Goal: Information Seeking & Learning: Learn about a topic

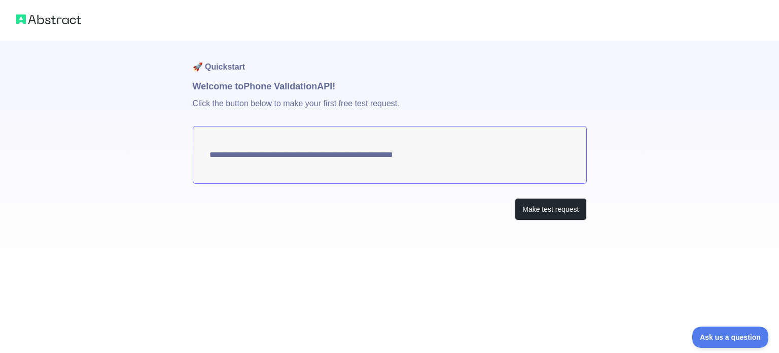
click at [531, 194] on div "**********" at bounding box center [390, 151] width 394 height 220
click at [534, 204] on button "Make test request" at bounding box center [551, 209] width 72 height 23
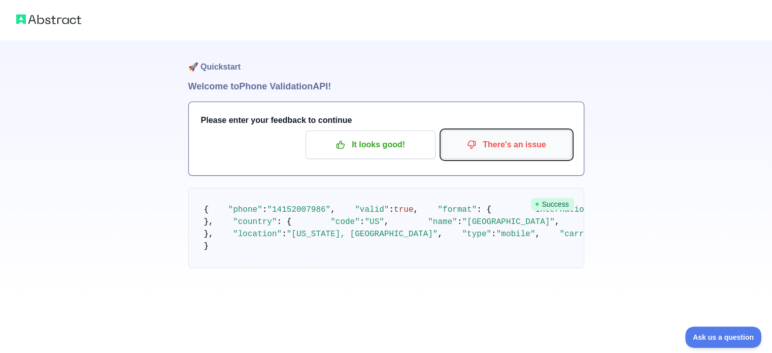
click at [529, 146] on p "There's an issue" at bounding box center [506, 144] width 115 height 17
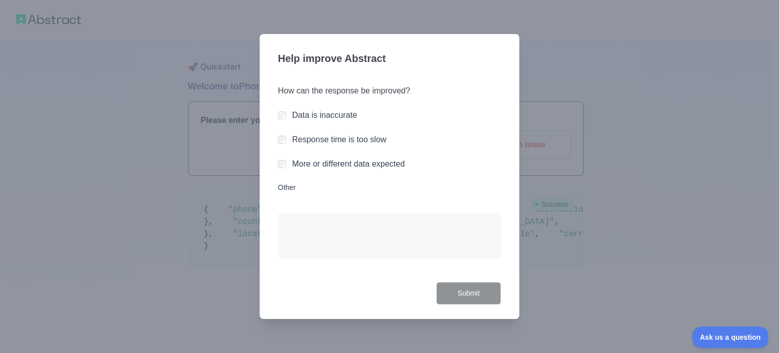
drag, startPoint x: 378, startPoint y: 146, endPoint x: 372, endPoint y: 158, distance: 13.9
click at [378, 146] on div "Response time is too slow" at bounding box center [339, 139] width 94 height 12
click at [355, 132] on div "How can the response be improved? Data is inaccurate Response time is too slow …" at bounding box center [389, 177] width 223 height 209
click at [289, 139] on div "Response time is too slow" at bounding box center [389, 139] width 223 height 12
click at [471, 313] on div "Help improve Abstract How can the response be improved? Data is inaccurate Resp…" at bounding box center [390, 176] width 260 height 285
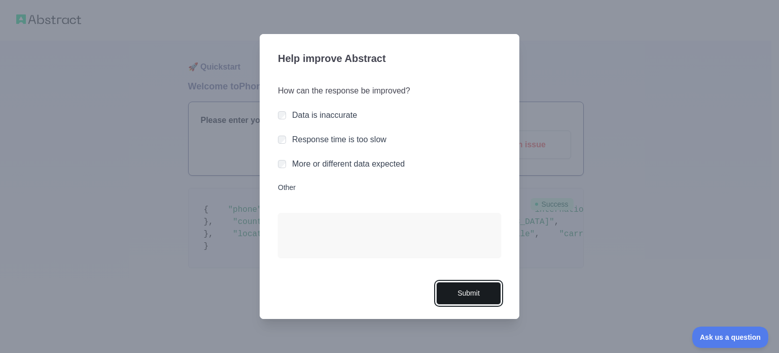
click at [462, 296] on button "Submit" at bounding box center [468, 293] width 65 height 23
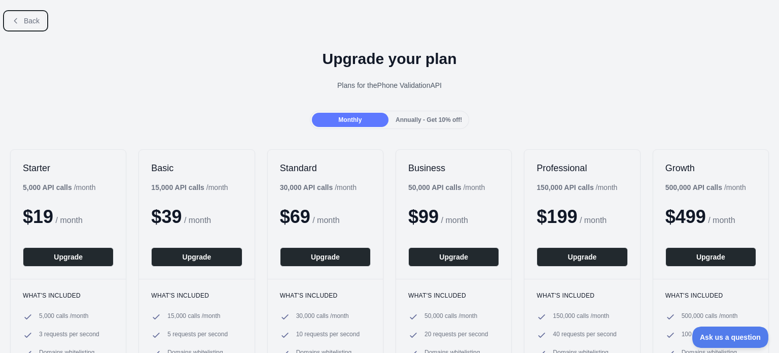
click at [19, 18] on icon at bounding box center [16, 21] width 8 height 8
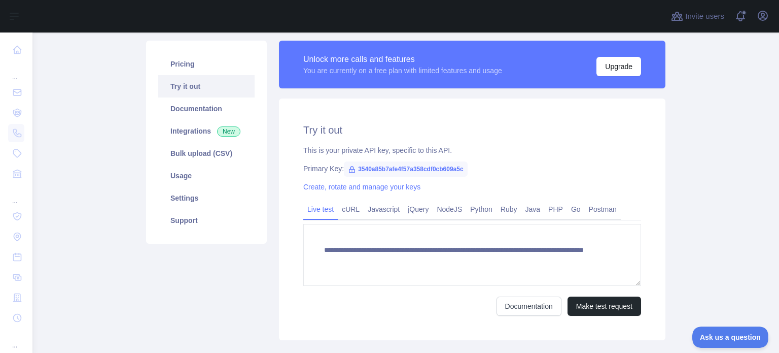
scroll to position [128, 0]
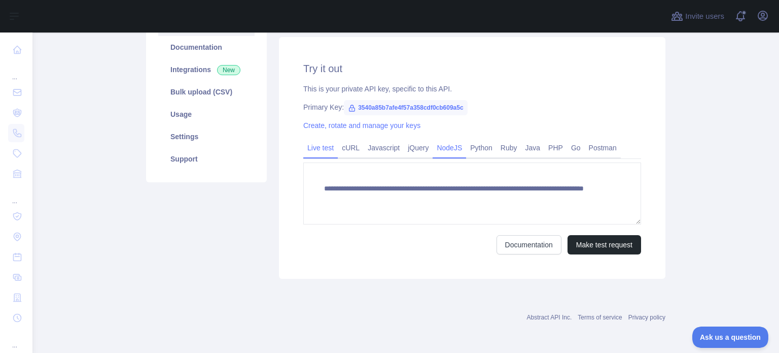
click at [440, 148] on link "NodeJS" at bounding box center [449, 148] width 33 height 16
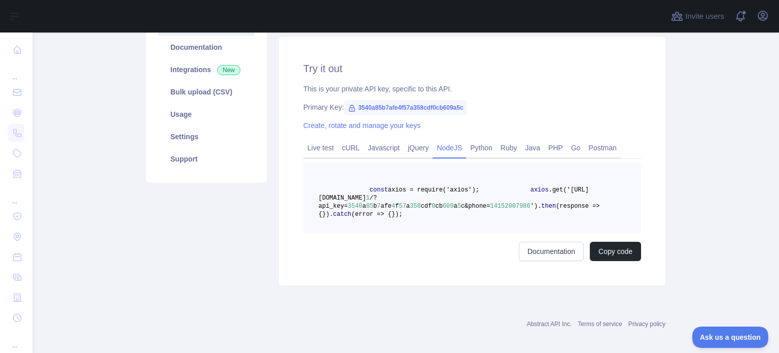
drag, startPoint x: 386, startPoint y: 239, endPoint x: 325, endPoint y: 186, distance: 80.2
click at [325, 186] on pre "const axios = require('axios'); axios .get('[URL][DOMAIN_NAME] 1 /?api_key= 354…" at bounding box center [472, 197] width 338 height 71
copy code "const axios = require('axios'); axios .get('[URL][DOMAIN_NAME] 1 /?api_key= 354…"
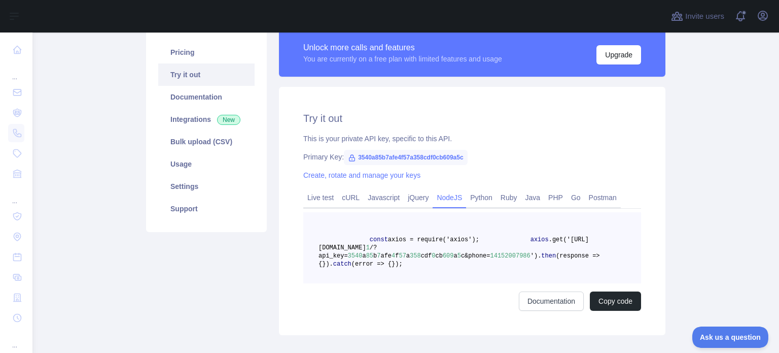
scroll to position [27, 0]
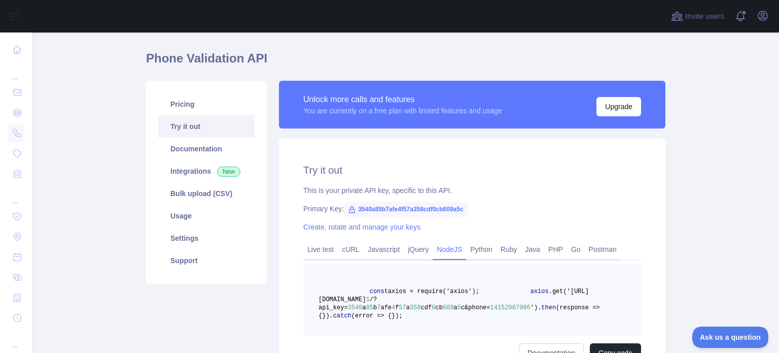
click at [671, 161] on main "Phone Validation API Pricing Try it out Documentation Integrations New Bulk upl…" at bounding box center [405, 192] width 747 height 320
drag, startPoint x: 351, startPoint y: 209, endPoint x: 461, endPoint y: 210, distance: 110.6
click at [461, 210] on span "3540a85b7afe4f57a358cdf0cb609a5c" at bounding box center [406, 208] width 124 height 15
click at [463, 227] on div "Create, rotate and manage your keys" at bounding box center [472, 227] width 338 height 10
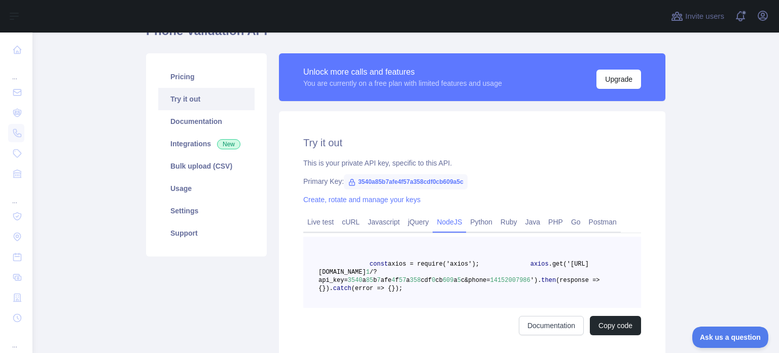
scroll to position [78, 0]
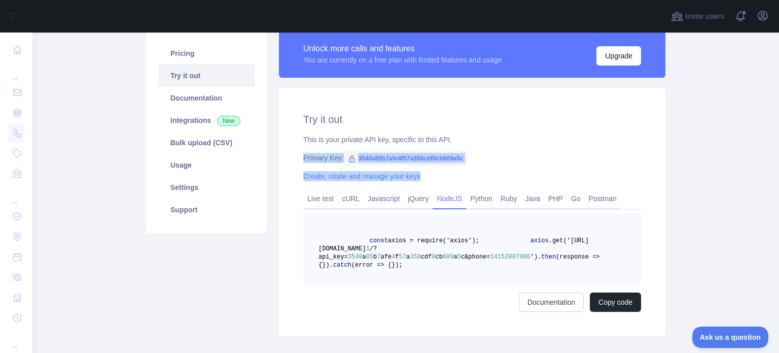
drag, startPoint x: 467, startPoint y: 164, endPoint x: 298, endPoint y: 157, distance: 169.1
click at [298, 157] on div "Try it out This is your private API key, specific to this API. Primary Key: 354…" at bounding box center [472, 212] width 387 height 248
click at [536, 207] on link "Java" at bounding box center [533, 198] width 23 height 16
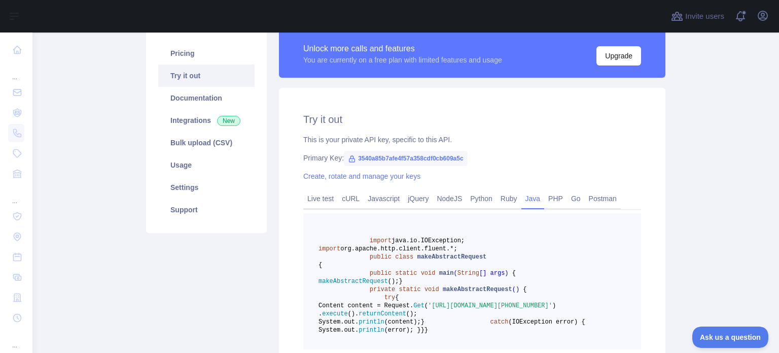
click at [476, 276] on pre "import java.io.IOException; import org.apache.http.client.fluent.*; public clas…" at bounding box center [472, 281] width 338 height 136
click at [454, 196] on link "NodeJS" at bounding box center [449, 198] width 33 height 16
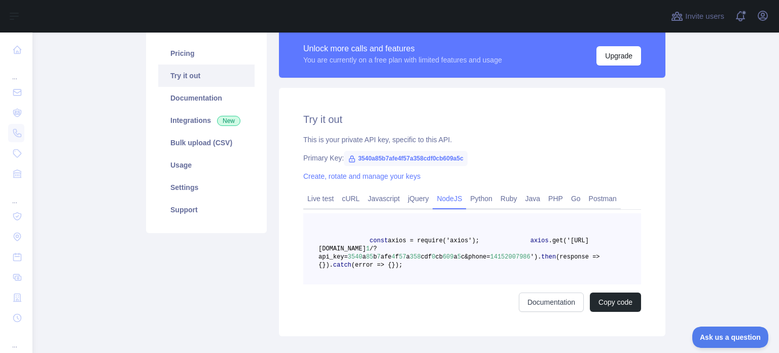
click at [461, 258] on span "c&phone=" at bounding box center [475, 256] width 29 height 7
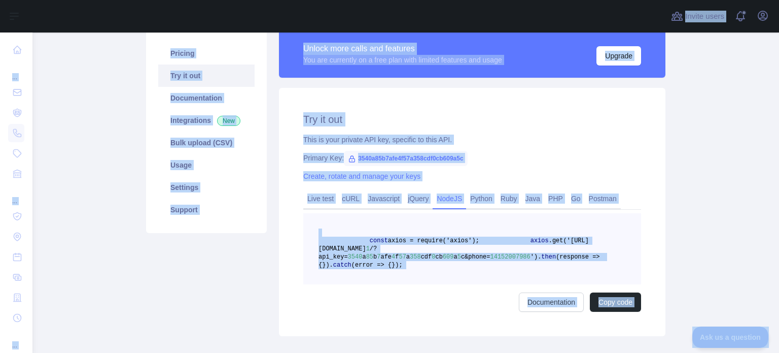
click at [461, 258] on span "c&phone=" at bounding box center [475, 256] width 29 height 7
drag, startPoint x: 449, startPoint y: 290, endPoint x: 343, endPoint y: 238, distance: 117.3
click at [343, 238] on pre "const axios = require('axios'); axios .get('[URL][DOMAIN_NAME] 1 /?api_key= 354…" at bounding box center [472, 248] width 338 height 71
copy code "const axios = require('axios'); axios .get('[URL][DOMAIN_NAME] 1 /?api_key= 354…"
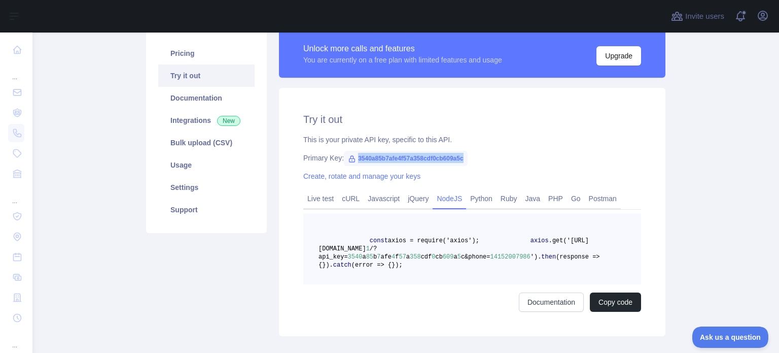
drag, startPoint x: 458, startPoint y: 160, endPoint x: 351, endPoint y: 161, distance: 107.1
click at [351, 161] on span "3540a85b7afe4f57a358cdf0cb609a5c" at bounding box center [406, 158] width 124 height 15
copy span "3540a85b7afe4f57a358cdf0cb609a5c"
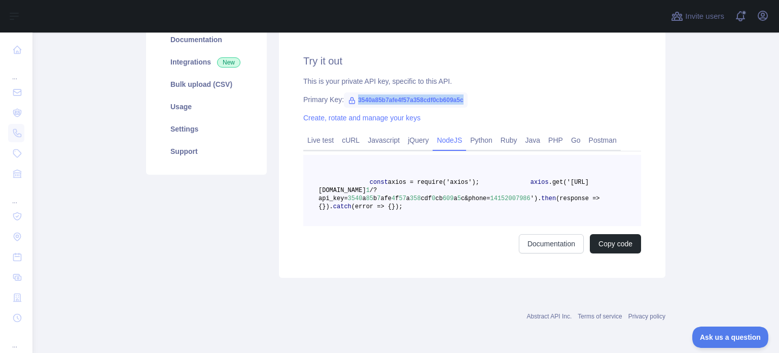
scroll to position [160, 0]
click at [600, 238] on button "Copy code" at bounding box center [615, 243] width 51 height 19
copy span "3540a85b7afe4f57a358cdf0cb609a5c"
click at [381, 92] on span "3540a85b7afe4f57a358cdf0cb609a5c" at bounding box center [406, 99] width 124 height 15
click at [350, 96] on icon at bounding box center [352, 100] width 8 height 8
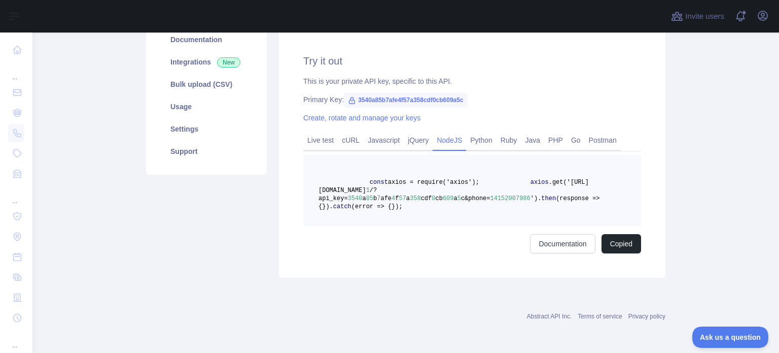
click at [350, 97] on icon at bounding box center [353, 100] width 6 height 6
drag, startPoint x: 343, startPoint y: 72, endPoint x: 352, endPoint y: 70, distance: 9.4
click at [348, 96] on icon at bounding box center [352, 100] width 8 height 8
click at [361, 92] on span "3540a85b7afe4f57a358cdf0cb609a5c" at bounding box center [406, 99] width 124 height 15
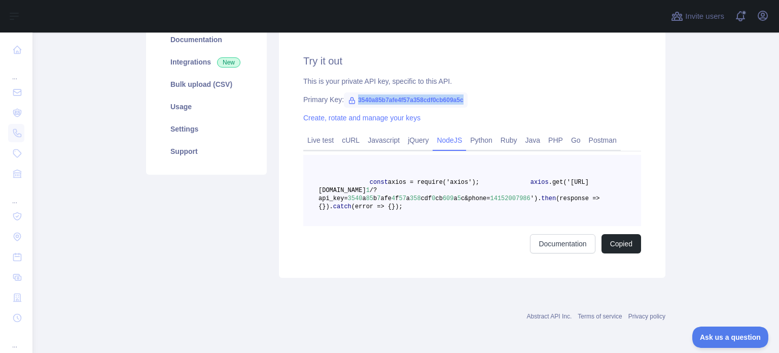
click at [361, 92] on span "3540a85b7afe4f57a358cdf0cb609a5c" at bounding box center [406, 99] width 124 height 15
click at [355, 114] on link "Create, rotate and manage your keys" at bounding box center [361, 118] width 117 height 8
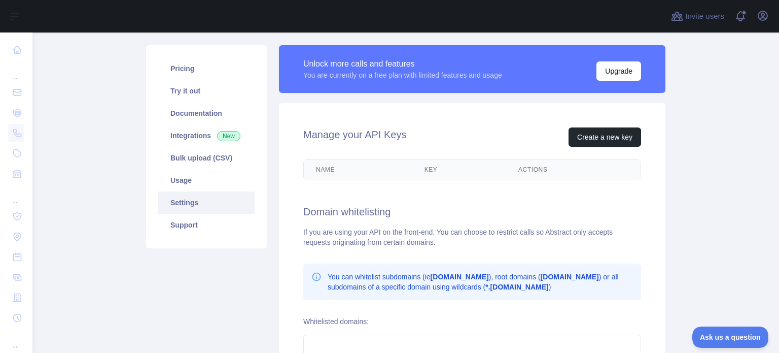
scroll to position [59, 0]
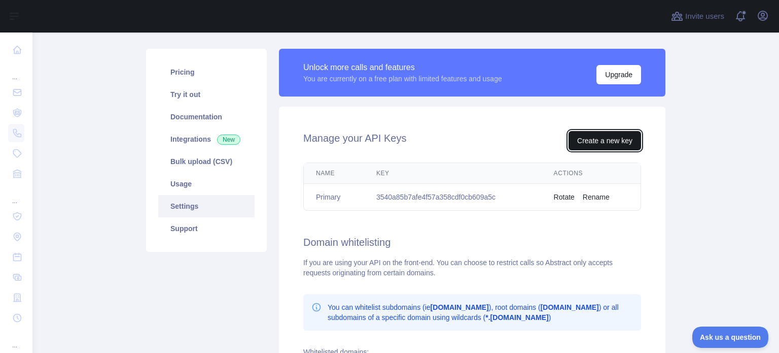
click at [599, 135] on button "Create a new key" at bounding box center [605, 140] width 73 height 19
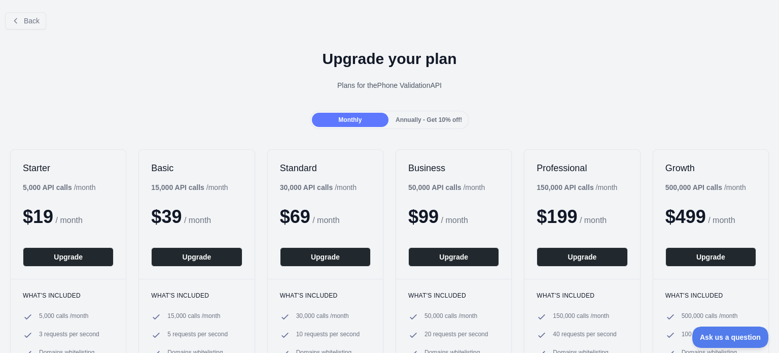
scroll to position [59, 0]
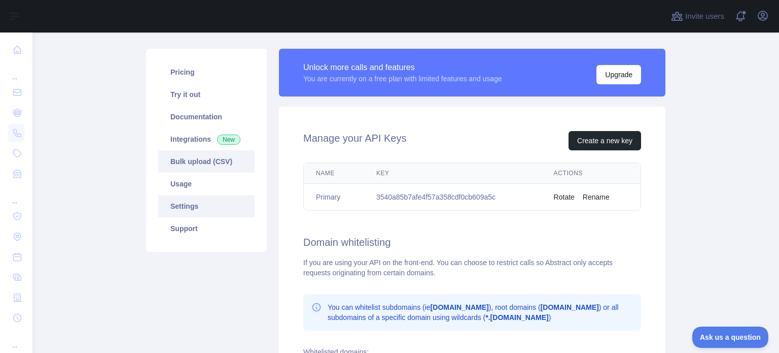
click at [237, 161] on link "Bulk upload (CSV)" at bounding box center [206, 161] width 96 height 22
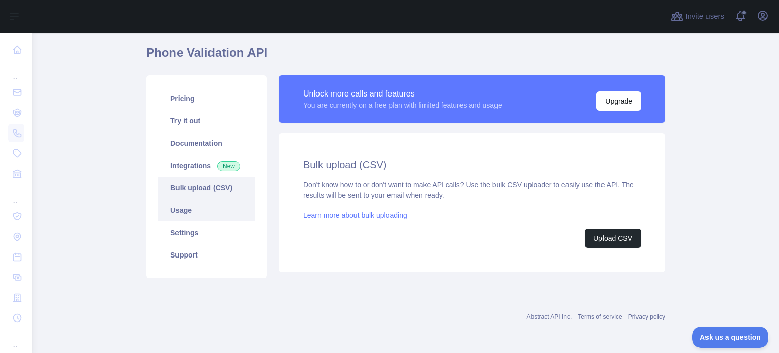
click at [178, 209] on link "Usage" at bounding box center [206, 210] width 96 height 22
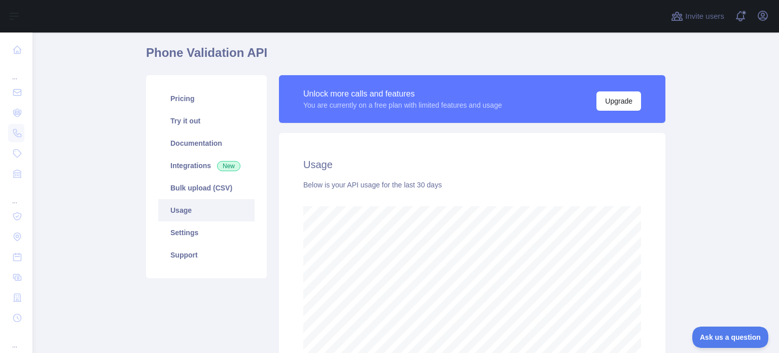
scroll to position [320, 739]
click at [202, 153] on link "Documentation" at bounding box center [206, 143] width 96 height 22
drag, startPoint x: 204, startPoint y: 86, endPoint x: 196, endPoint y: 92, distance: 10.1
click at [201, 88] on div "Pricing Try it out Documentation Integrations New Bulk upload (CSV) Usage Setti…" at bounding box center [206, 176] width 121 height 203
click at [192, 93] on link "Pricing" at bounding box center [206, 98] width 96 height 22
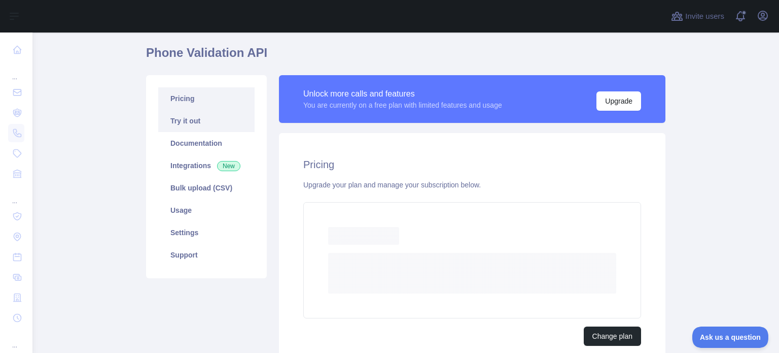
click at [168, 125] on link "Try it out" at bounding box center [206, 121] width 96 height 22
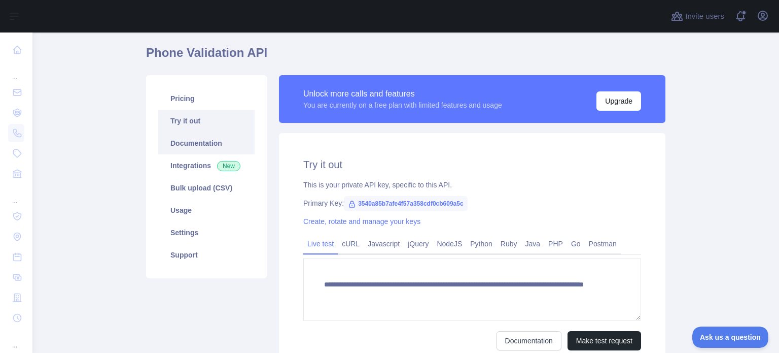
click at [169, 144] on link "Documentation" at bounding box center [206, 143] width 96 height 22
